Goal: Task Accomplishment & Management: Use online tool/utility

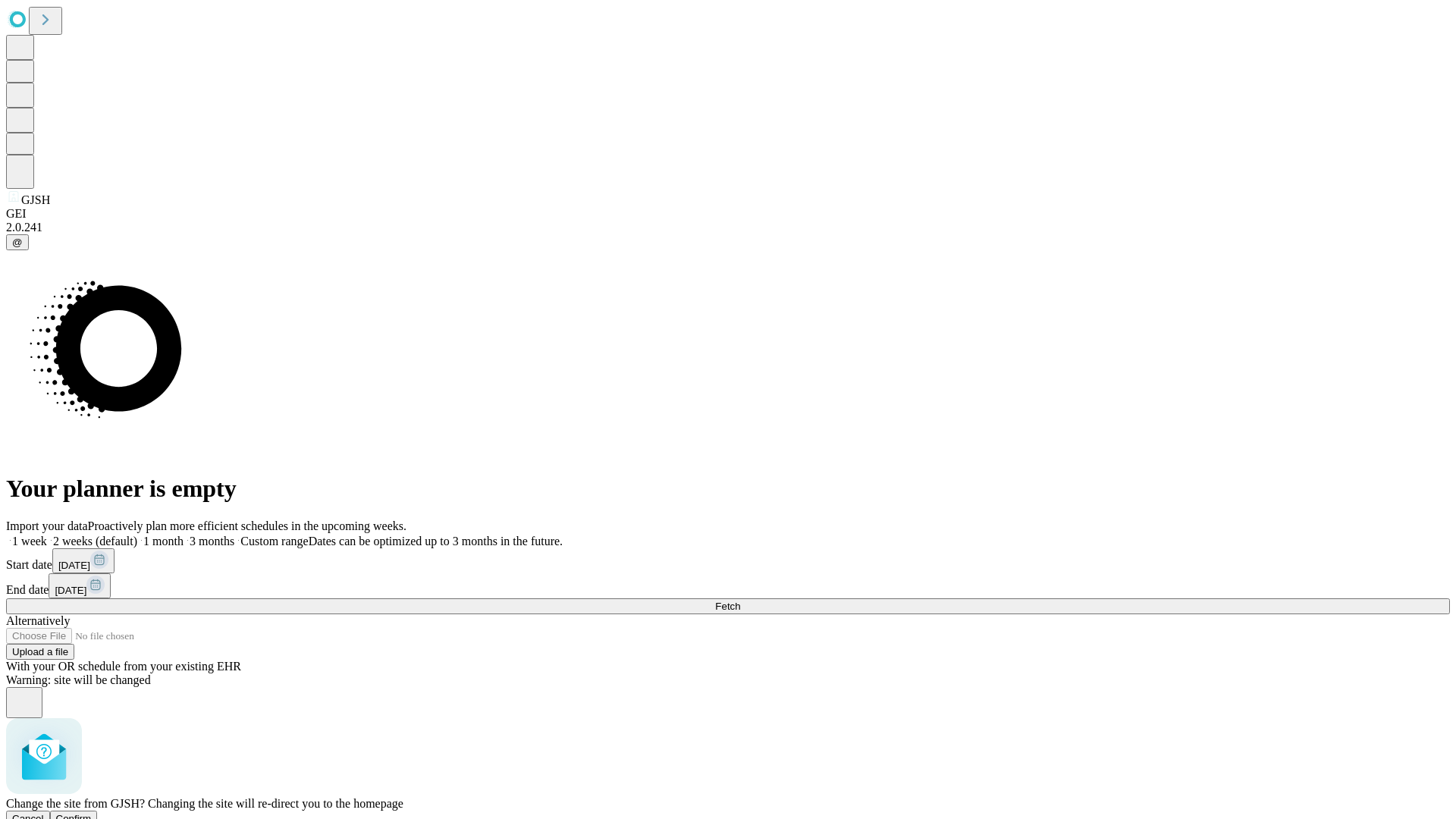
click at [91, 813] on span "Confirm" at bounding box center [74, 819] width 36 height 11
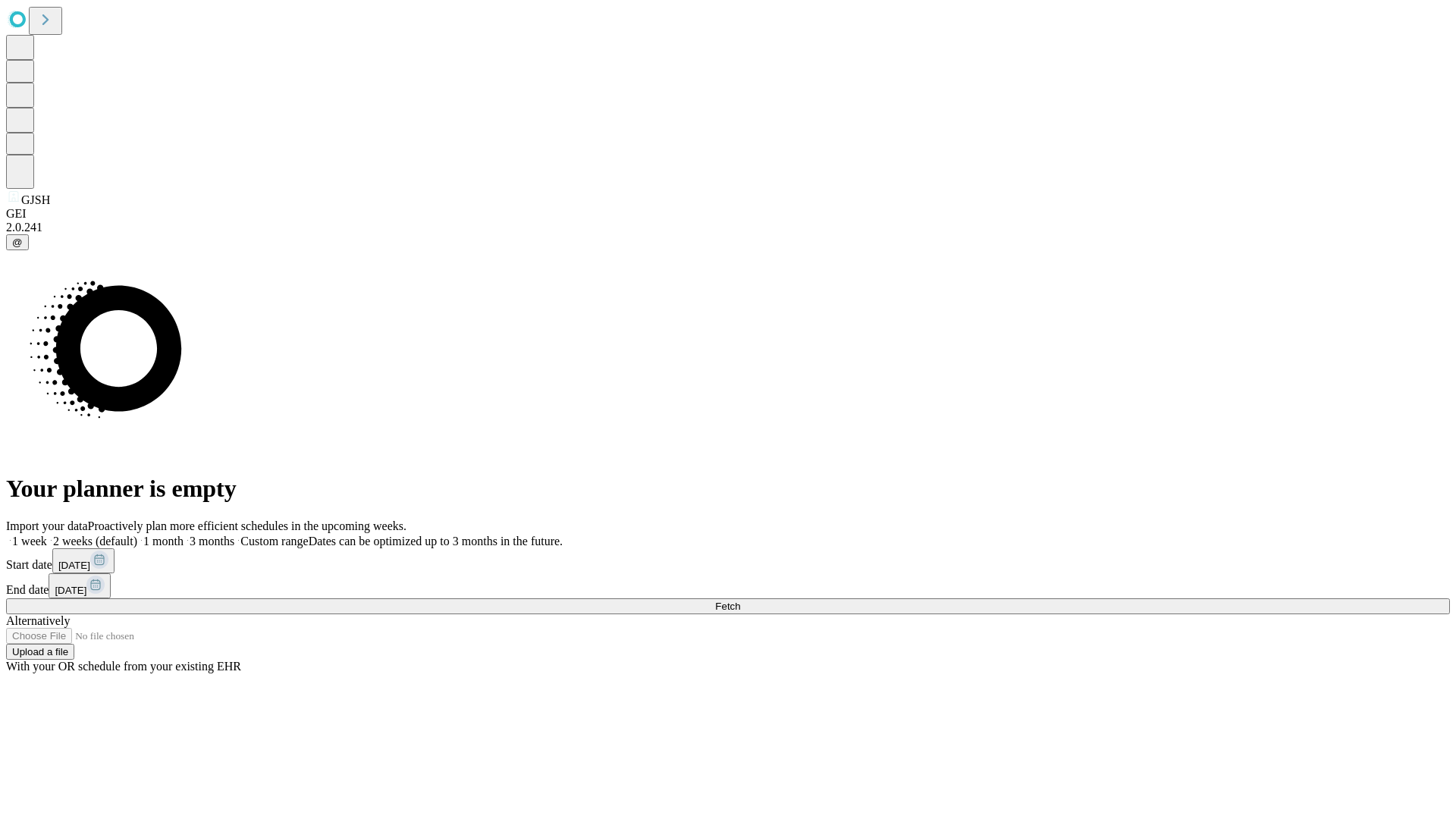
click at [137, 534] on label "2 weeks (default)" at bounding box center [92, 541] width 91 height 13
click at [740, 600] on span "Fetch" at bounding box center [728, 606] width 25 height 11
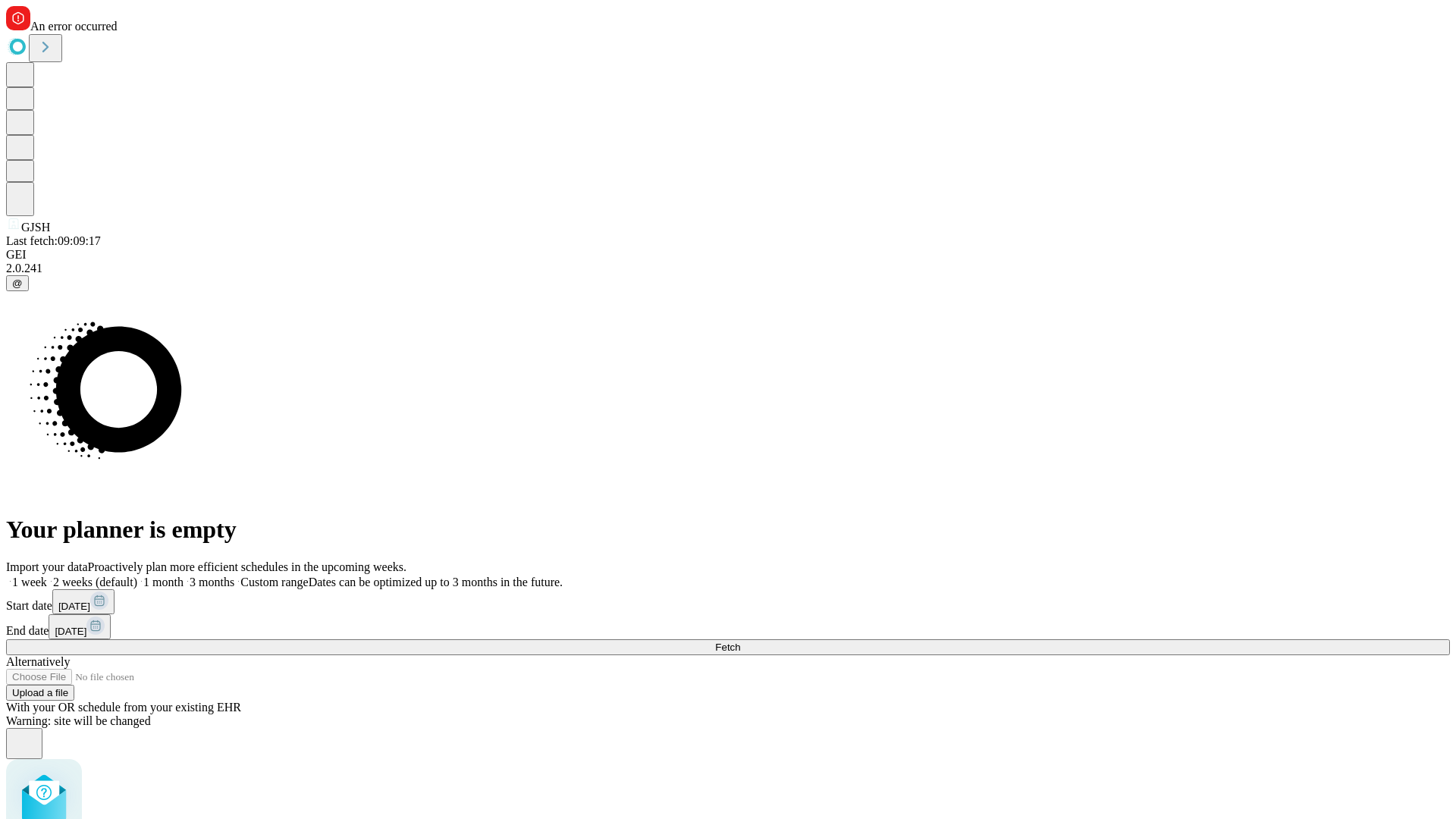
click at [137, 576] on label "2 weeks (default)" at bounding box center [92, 582] width 91 height 13
click at [740, 641] on span "Fetch" at bounding box center [728, 647] width 25 height 11
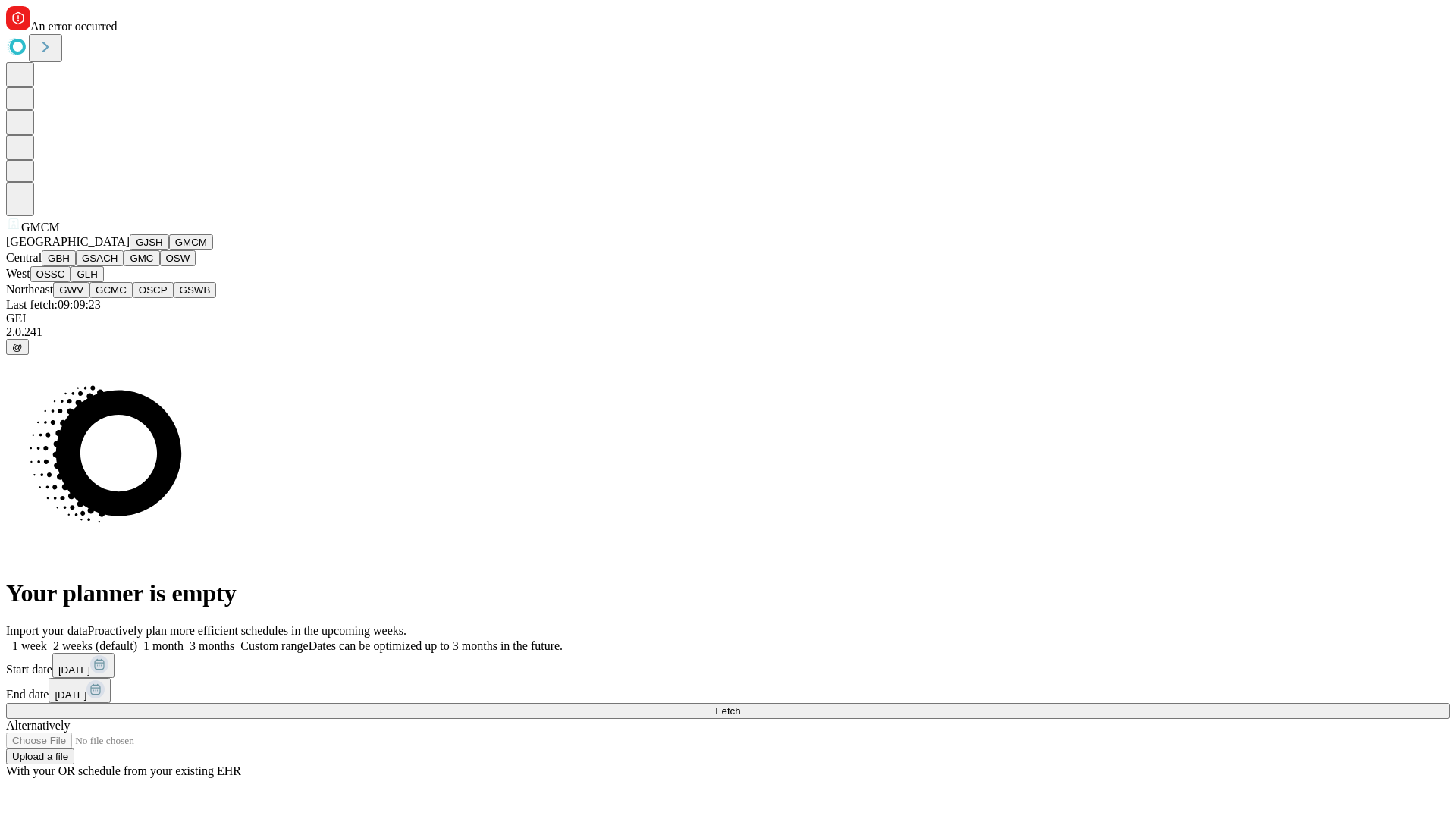
click at [76, 266] on button "GBH" at bounding box center [59, 259] width 34 height 16
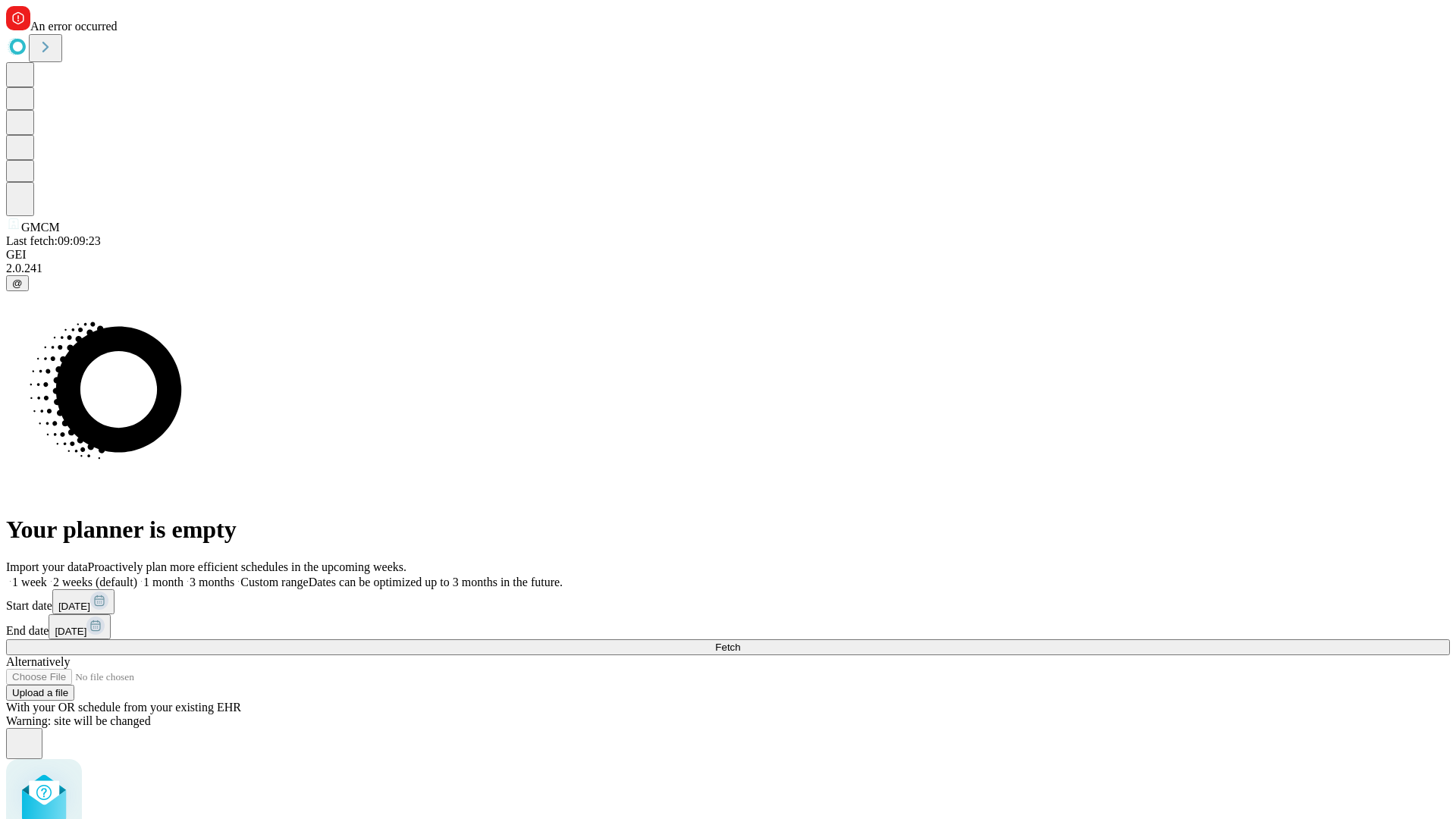
click at [137, 576] on label "2 weeks (default)" at bounding box center [92, 582] width 91 height 13
click at [740, 641] on span "Fetch" at bounding box center [728, 647] width 25 height 11
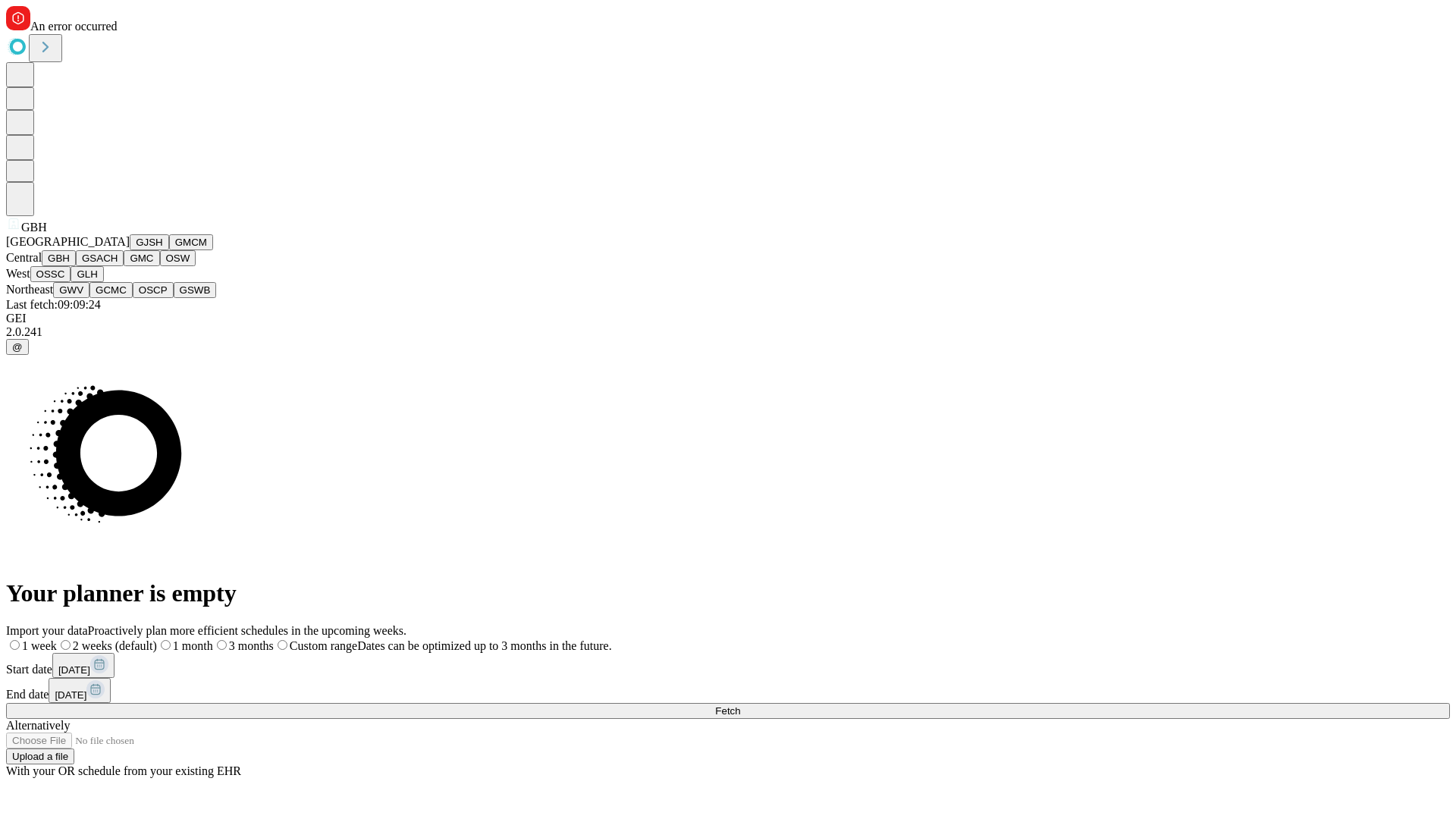
click at [117, 266] on button "GSACH" at bounding box center [100, 259] width 48 height 16
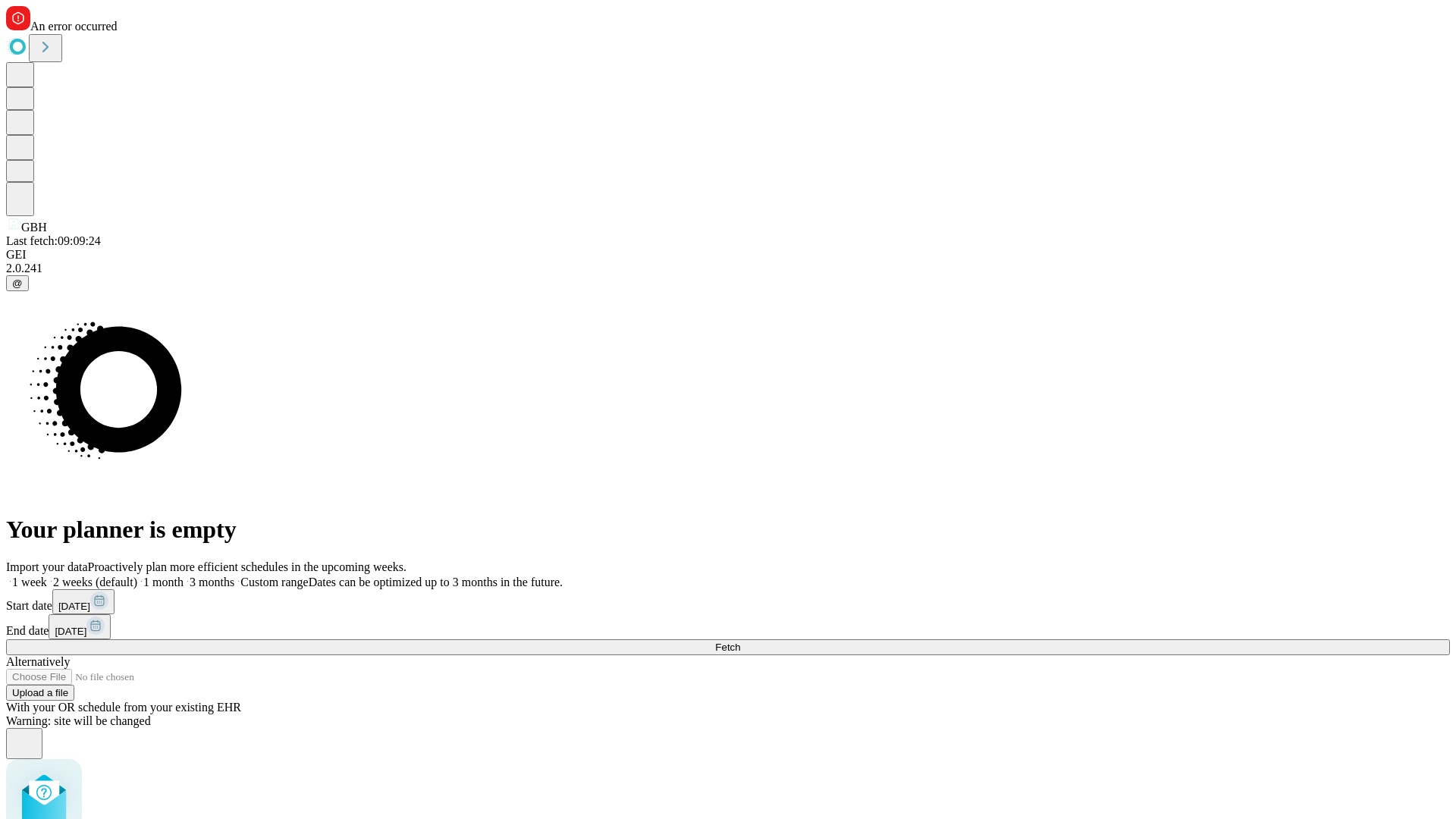
click at [137, 576] on label "2 weeks (default)" at bounding box center [92, 582] width 91 height 13
click at [740, 641] on span "Fetch" at bounding box center [728, 647] width 25 height 11
click at [137, 576] on label "2 weeks (default)" at bounding box center [92, 582] width 91 height 13
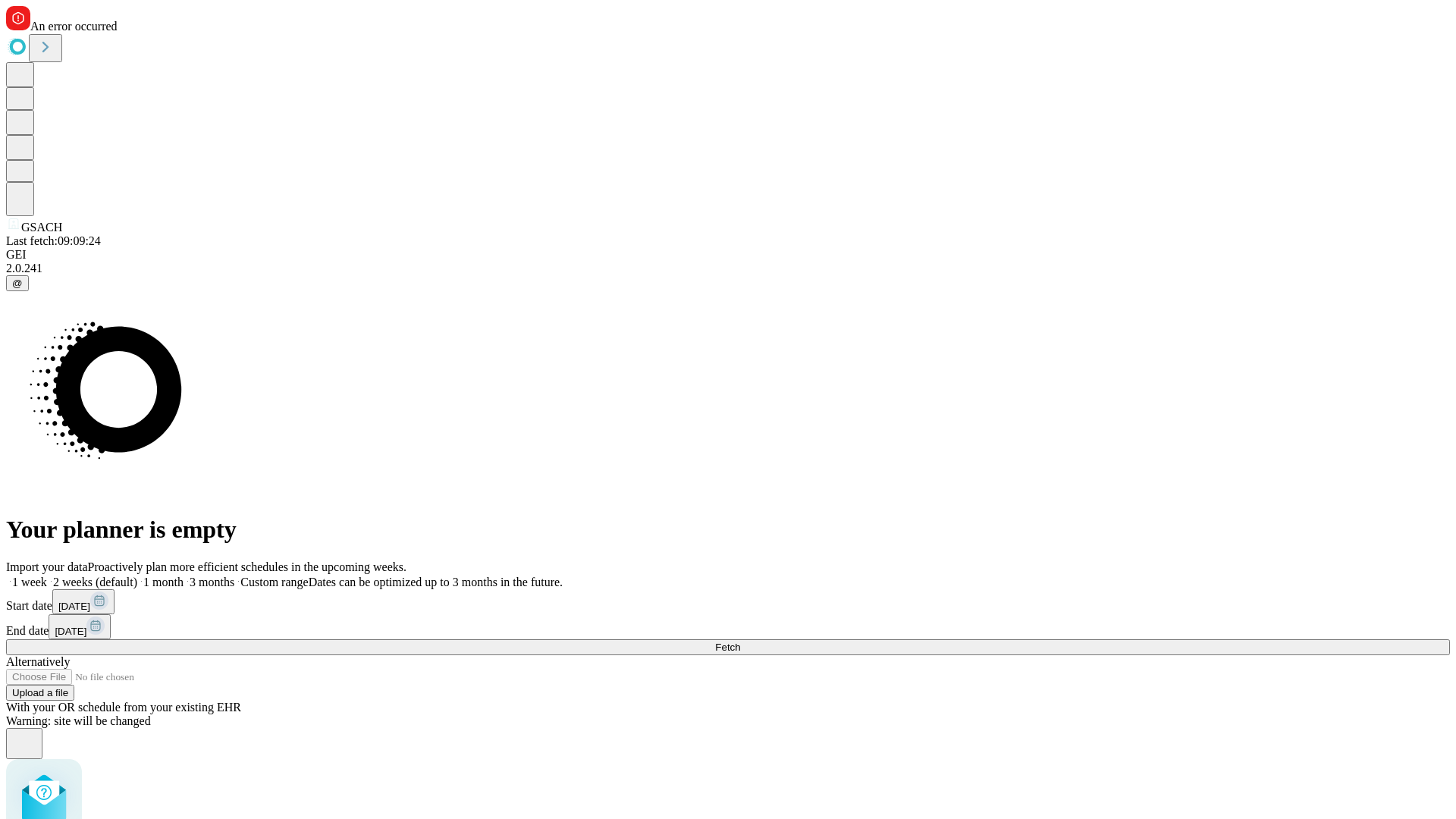
click at [740, 641] on span "Fetch" at bounding box center [728, 647] width 25 height 11
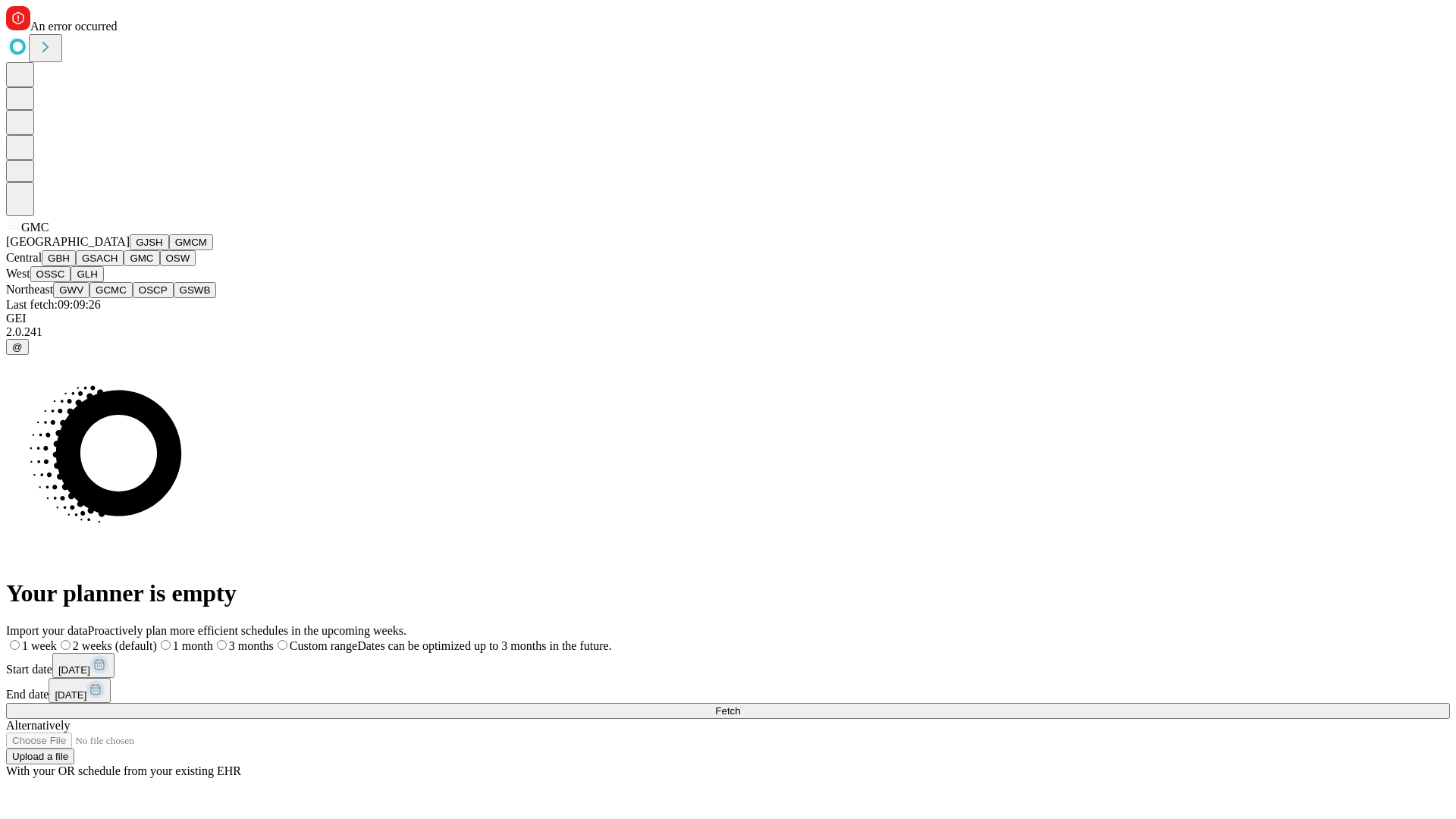
click at [160, 266] on button "OSW" at bounding box center [178, 259] width 37 height 16
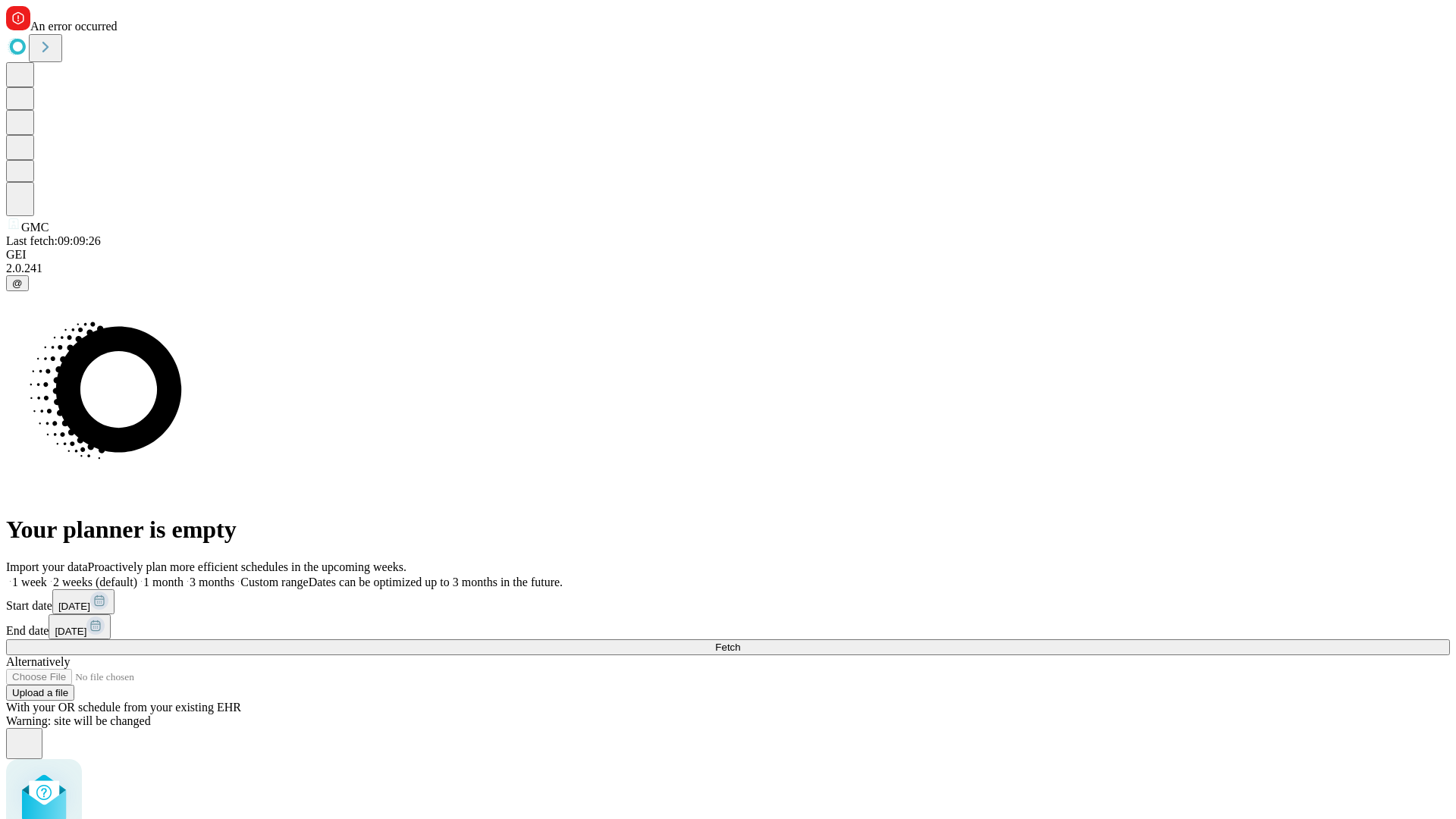
click at [137, 576] on label "2 weeks (default)" at bounding box center [92, 582] width 91 height 13
click at [740, 641] on span "Fetch" at bounding box center [728, 647] width 25 height 11
click at [137, 576] on label "2 weeks (default)" at bounding box center [92, 582] width 91 height 13
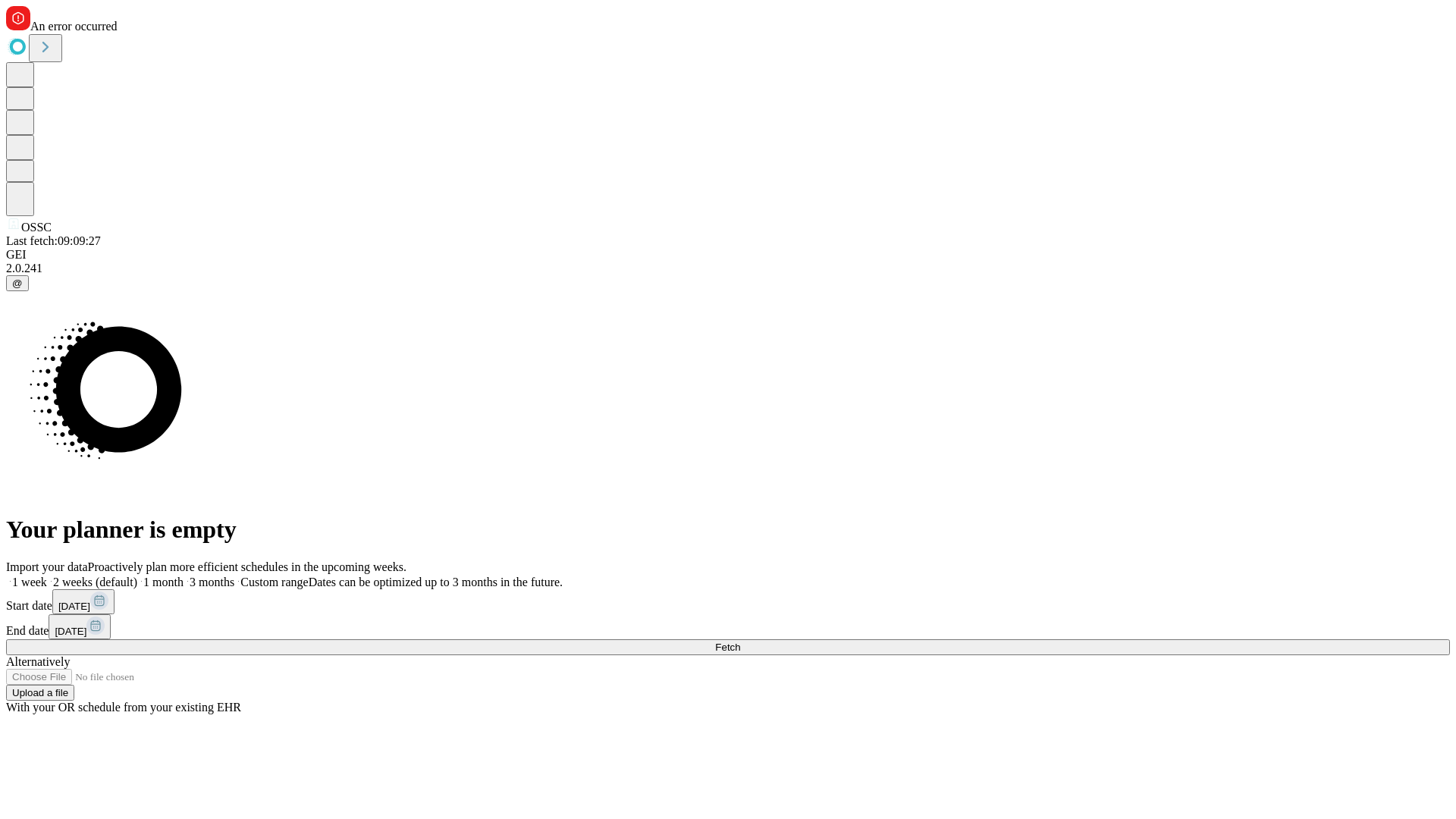
click at [740, 641] on span "Fetch" at bounding box center [728, 647] width 25 height 11
click at [137, 576] on label "2 weeks (default)" at bounding box center [92, 582] width 91 height 13
click at [740, 641] on span "Fetch" at bounding box center [728, 647] width 25 height 11
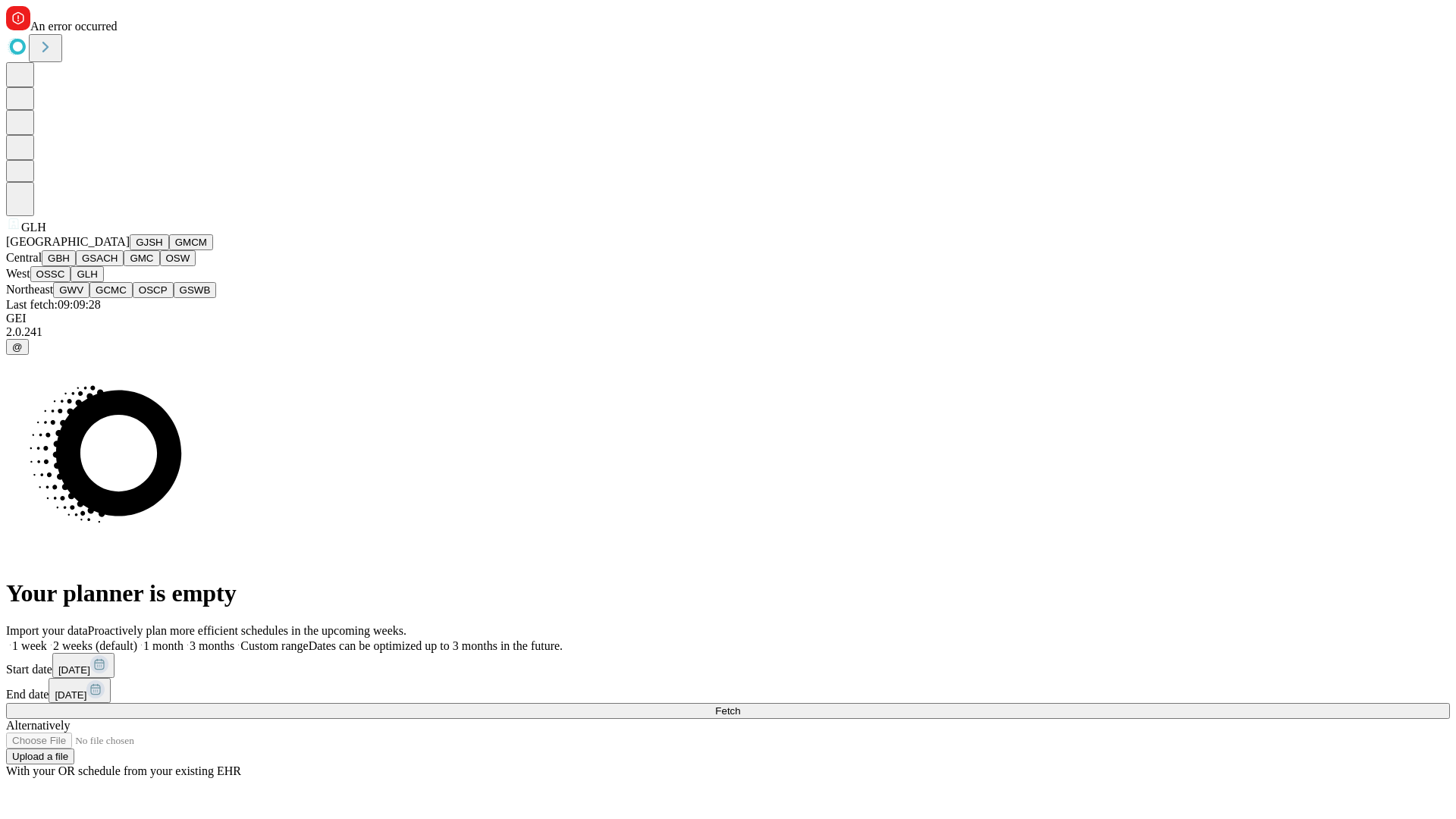
click at [90, 298] on button "GWV" at bounding box center [71, 290] width 37 height 16
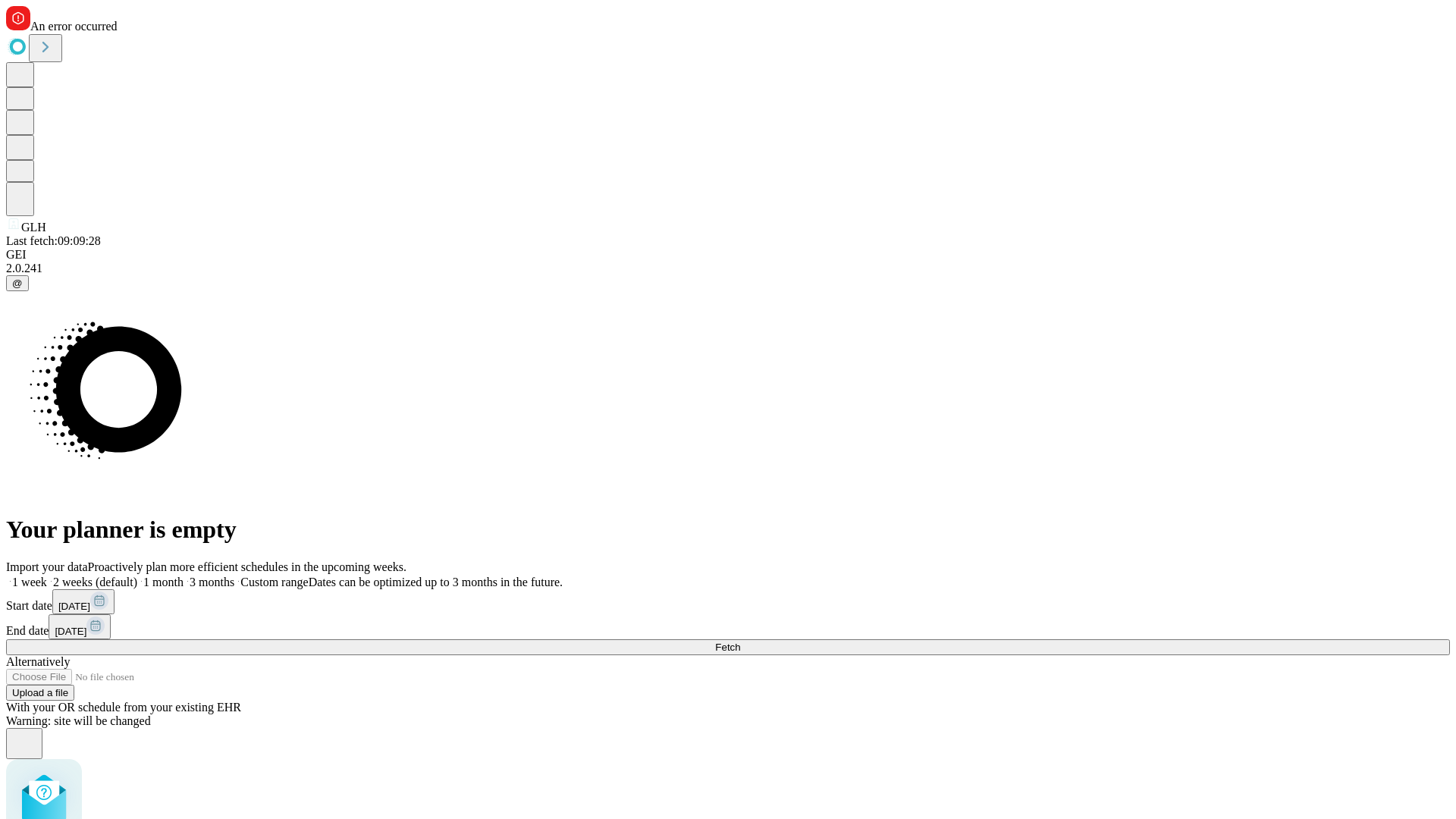
click at [137, 576] on label "2 weeks (default)" at bounding box center [92, 582] width 91 height 13
click at [740, 641] on span "Fetch" at bounding box center [728, 647] width 25 height 11
